Goal: Information Seeking & Learning: Learn about a topic

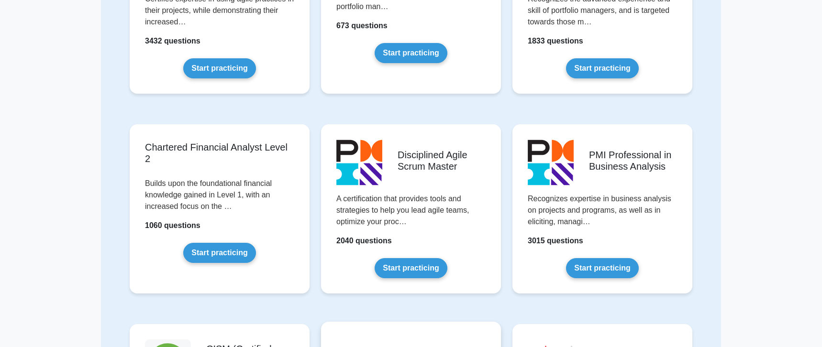
scroll to position [1321, 0]
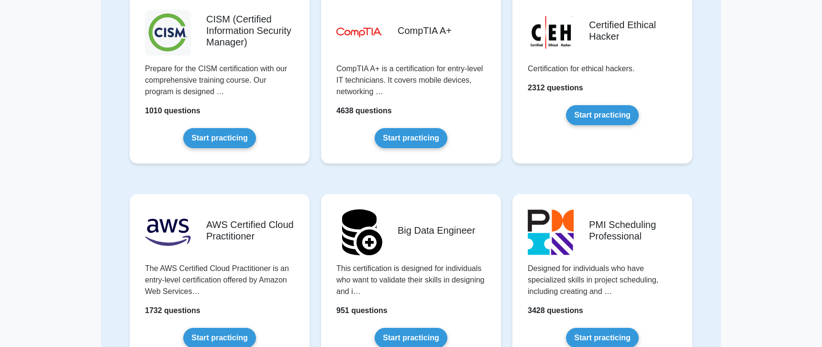
drag, startPoint x: 377, startPoint y: 154, endPoint x: 747, endPoint y: 149, distance: 369.9
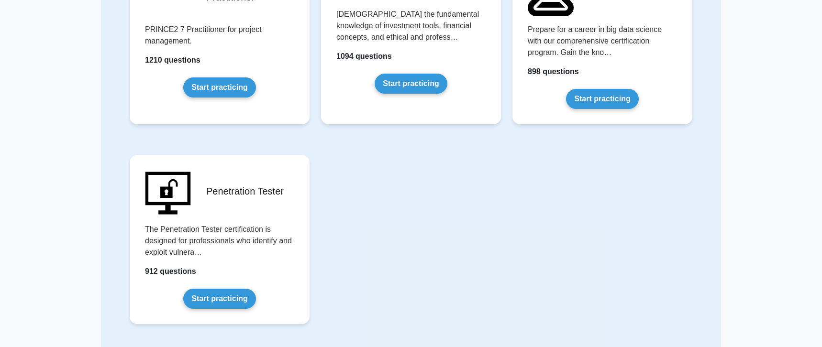
scroll to position [1981, 0]
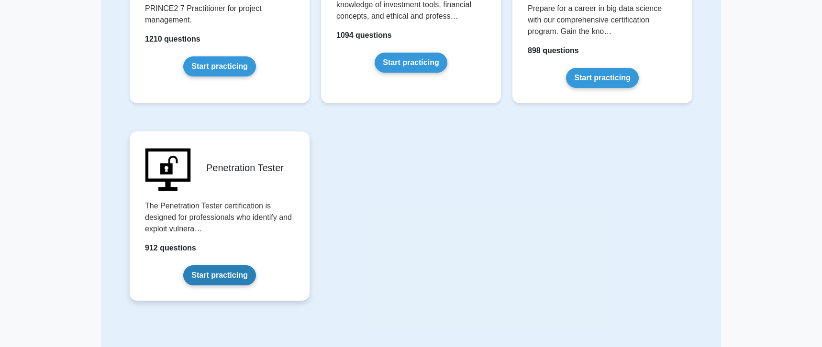
click at [195, 280] on link "Start practicing" at bounding box center [219, 276] width 72 height 20
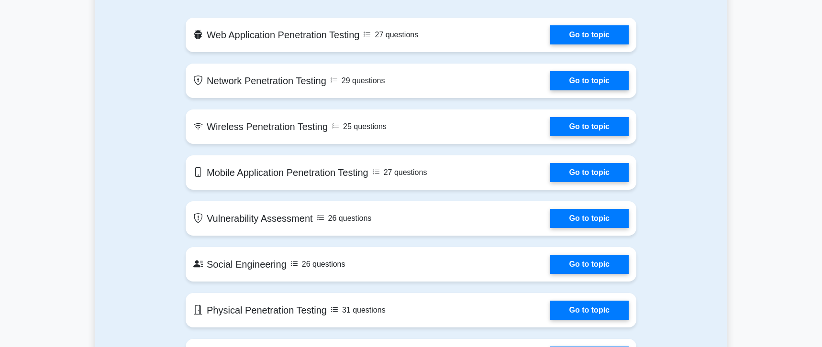
scroll to position [528, 0]
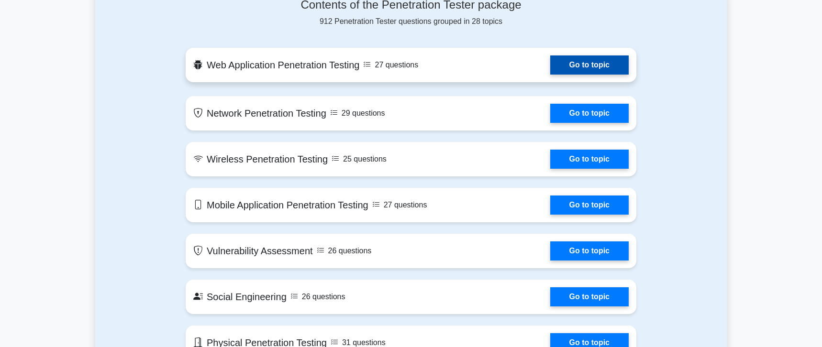
click at [555, 63] on link "Go to topic" at bounding box center [589, 65] width 78 height 19
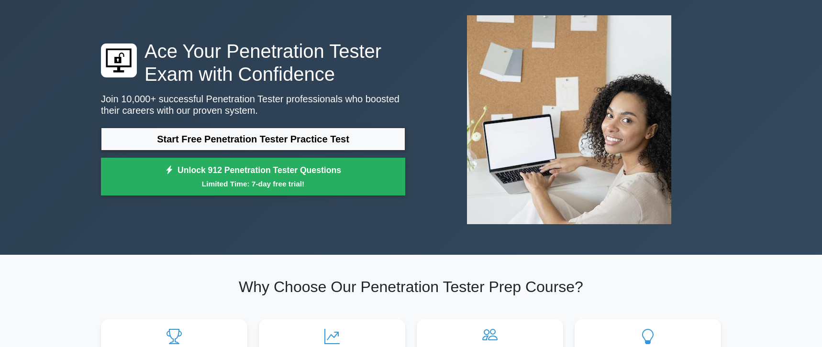
scroll to position [0, 0]
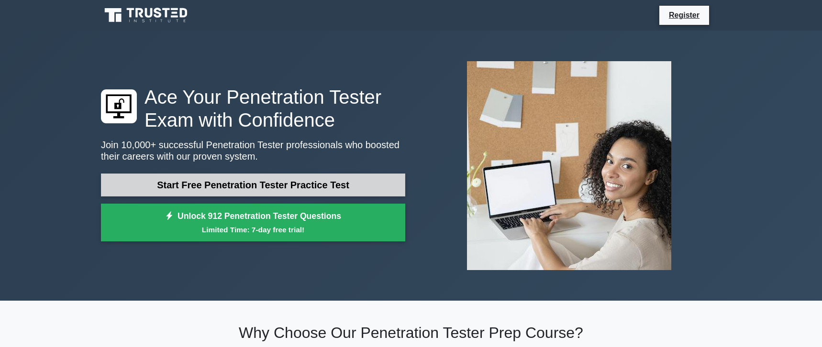
click at [242, 184] on link "Start Free Penetration Tester Practice Test" at bounding box center [253, 185] width 304 height 23
